Goal: Register for event/course

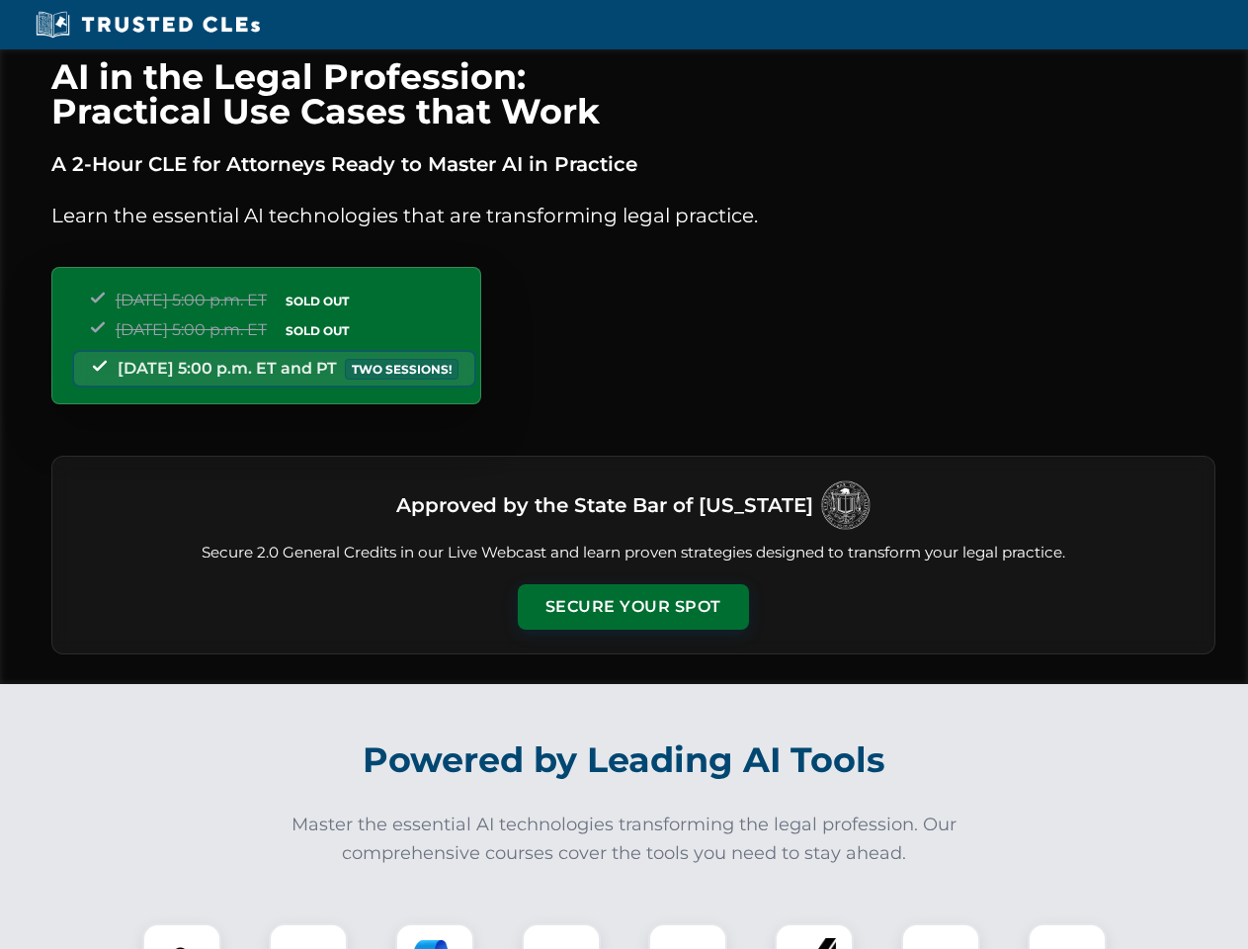
click at [632, 607] on button "Secure Your Spot" at bounding box center [633, 606] width 231 height 45
click at [182, 936] on img at bounding box center [181, 962] width 57 height 57
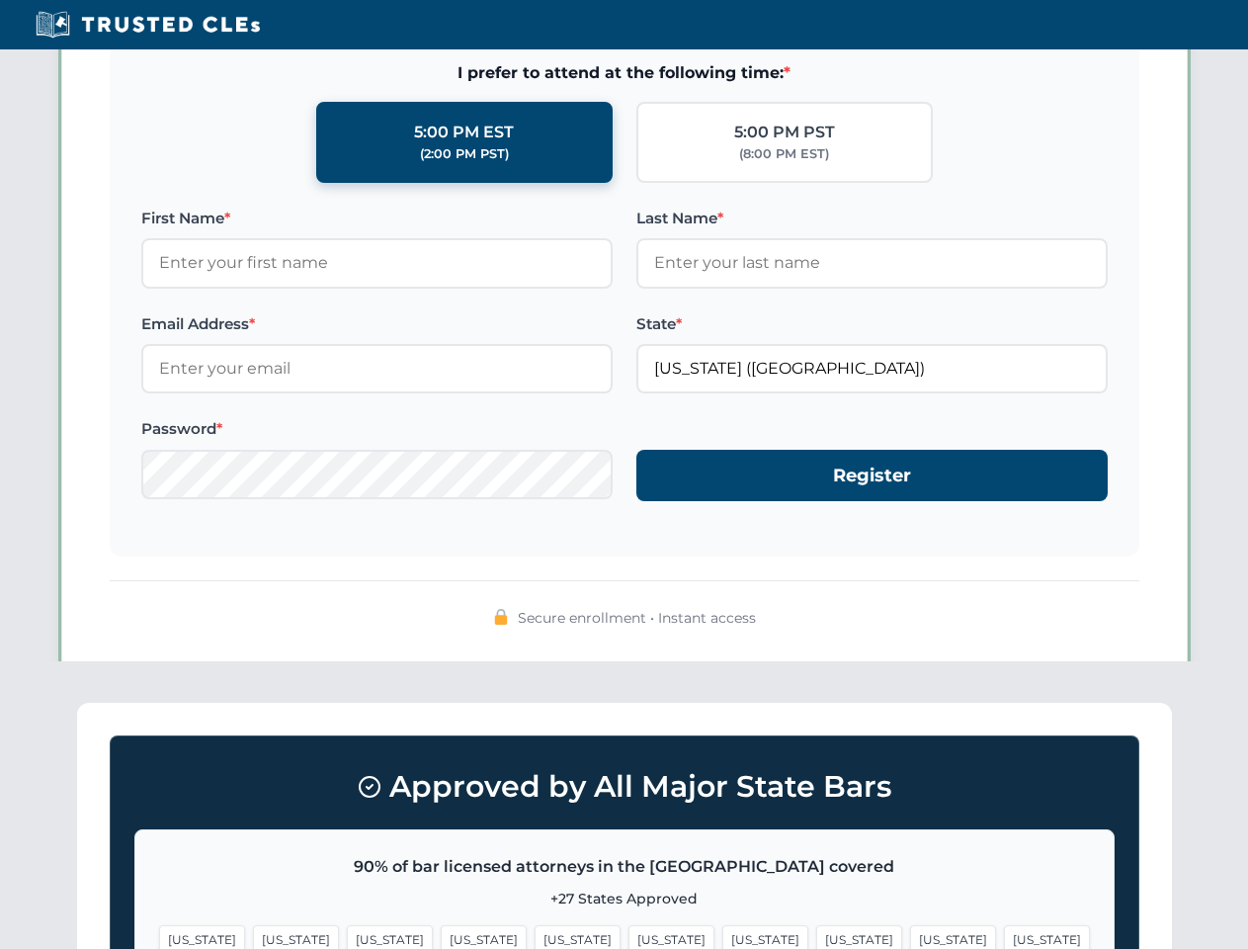
click at [722, 936] on span "[US_STATE]" at bounding box center [765, 939] width 86 height 29
click at [910, 936] on span "[US_STATE]" at bounding box center [953, 939] width 86 height 29
